Goal: Browse casually

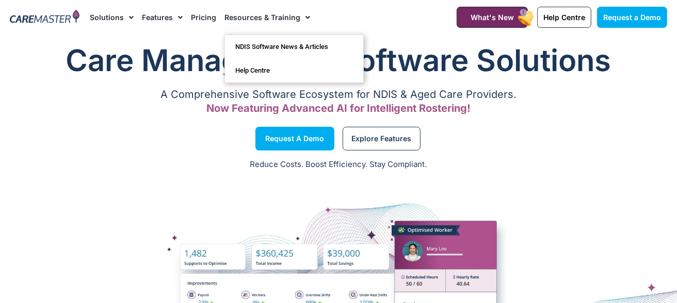
click at [46, 17] on img at bounding box center [45, 17] width 70 height 15
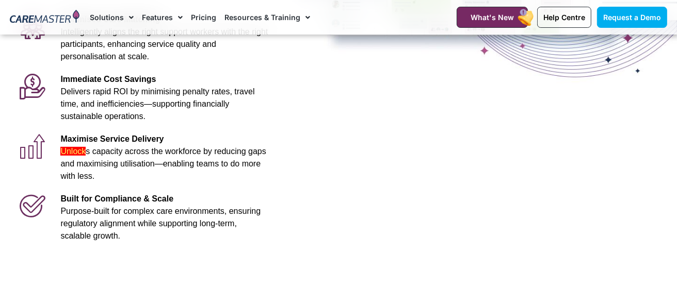
scroll to position [291, 0]
